Goal: Transaction & Acquisition: Purchase product/service

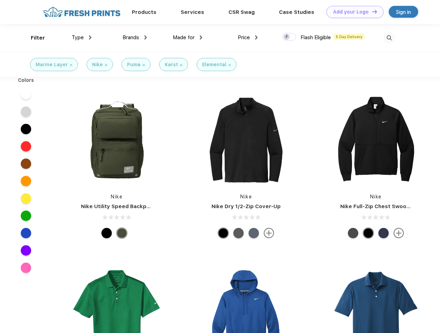
scroll to position [0, 0]
click at [353, 12] on link "Add your Logo Design Tool" at bounding box center [355, 12] width 57 height 12
click at [0, 0] on div "Design Tool" at bounding box center [0, 0] width 0 height 0
click at [372, 11] on link "Add your Logo Design Tool" at bounding box center [355, 12] width 57 height 12
click at [33, 38] on div "Filter" at bounding box center [38, 38] width 14 height 8
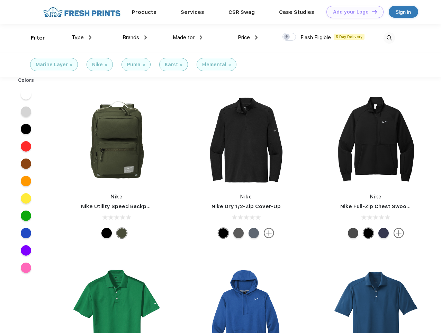
click at [82, 37] on span "Type" at bounding box center [78, 37] width 12 height 6
click at [135, 37] on span "Brands" at bounding box center [131, 37] width 17 height 6
click at [188, 37] on span "Made for" at bounding box center [184, 37] width 22 height 6
click at [248, 37] on span "Price" at bounding box center [244, 37] width 12 height 6
click at [290, 37] on div at bounding box center [290, 37] width 14 height 8
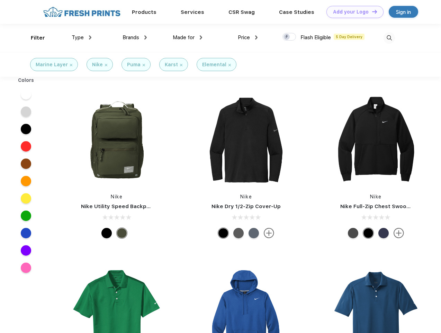
click at [287, 37] on input "checkbox" at bounding box center [285, 35] width 5 height 5
click at [389, 38] on img at bounding box center [389, 37] width 11 height 11
